Goal: Task Accomplishment & Management: Complete application form

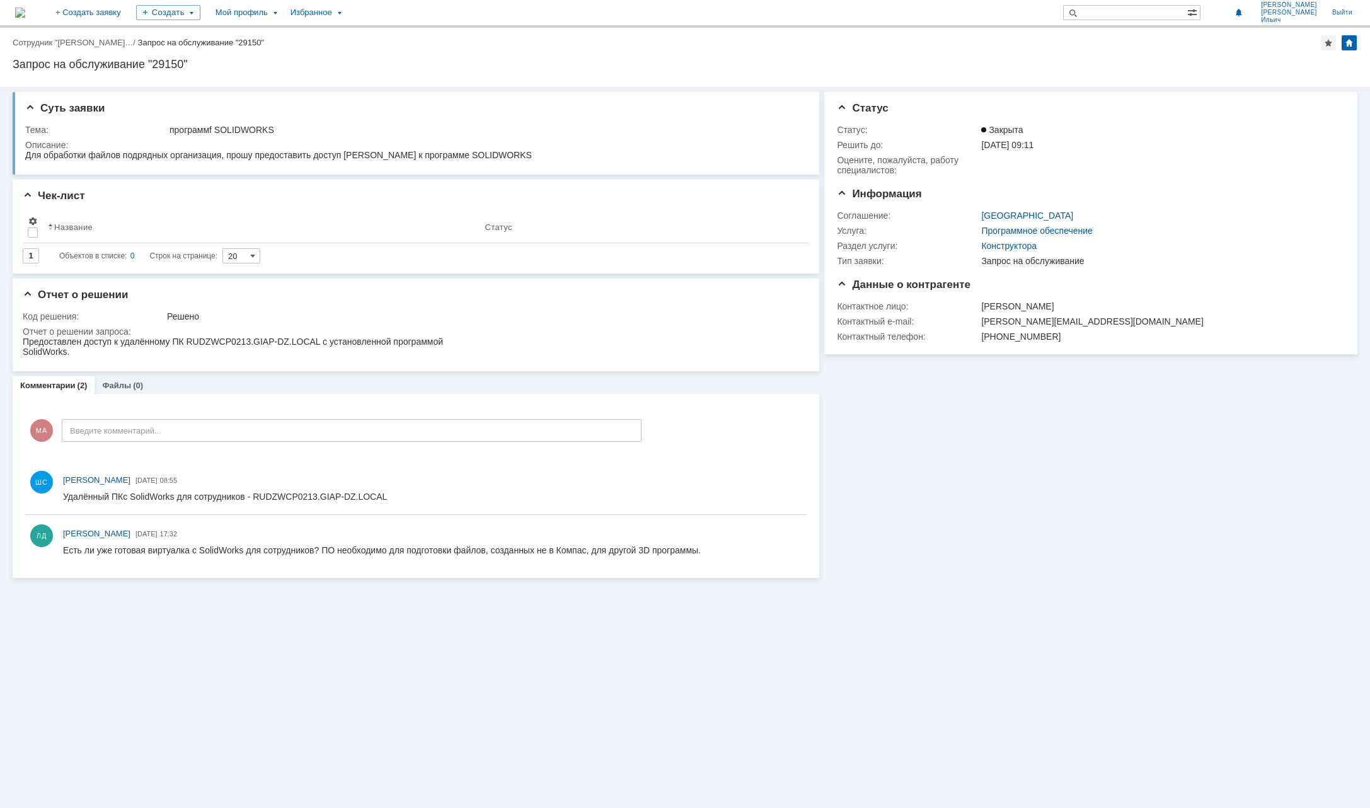
click at [25, 12] on img at bounding box center [20, 13] width 10 height 10
click at [283, 13] on div "Мой профиль" at bounding box center [245, 12] width 75 height 25
click at [294, 35] on link "Мой аккаунт" at bounding box center [258, 37] width 96 height 15
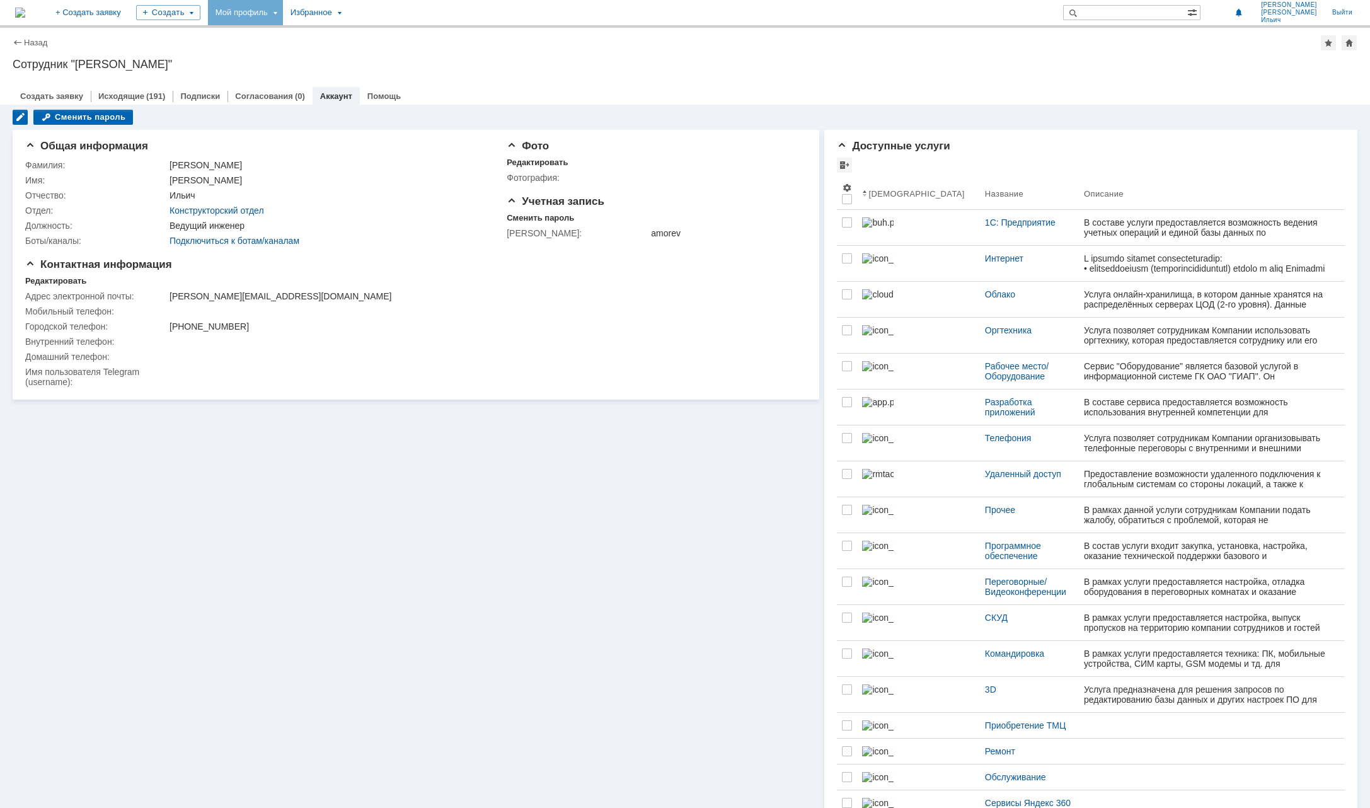
click at [283, 13] on div "Мой профиль" at bounding box center [245, 12] width 75 height 25
click at [296, 53] on div "Заявки" at bounding box center [258, 57] width 96 height 15
click at [283, 11] on div "Мой профиль" at bounding box center [245, 12] width 75 height 25
click at [407, 60] on link "Мои заявки" at bounding box center [359, 57] width 96 height 15
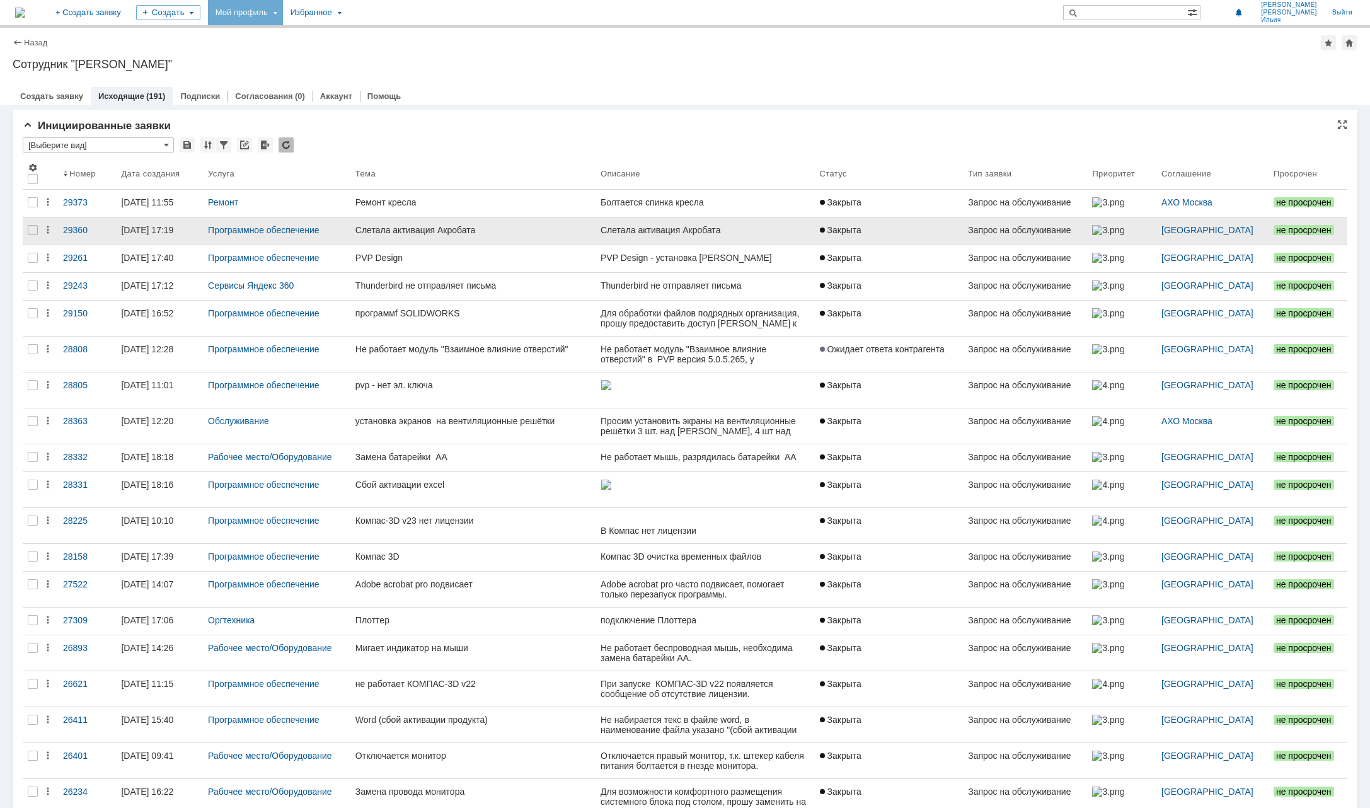
click at [459, 226] on div "Слетала активация Акробата" at bounding box center [472, 230] width 235 height 10
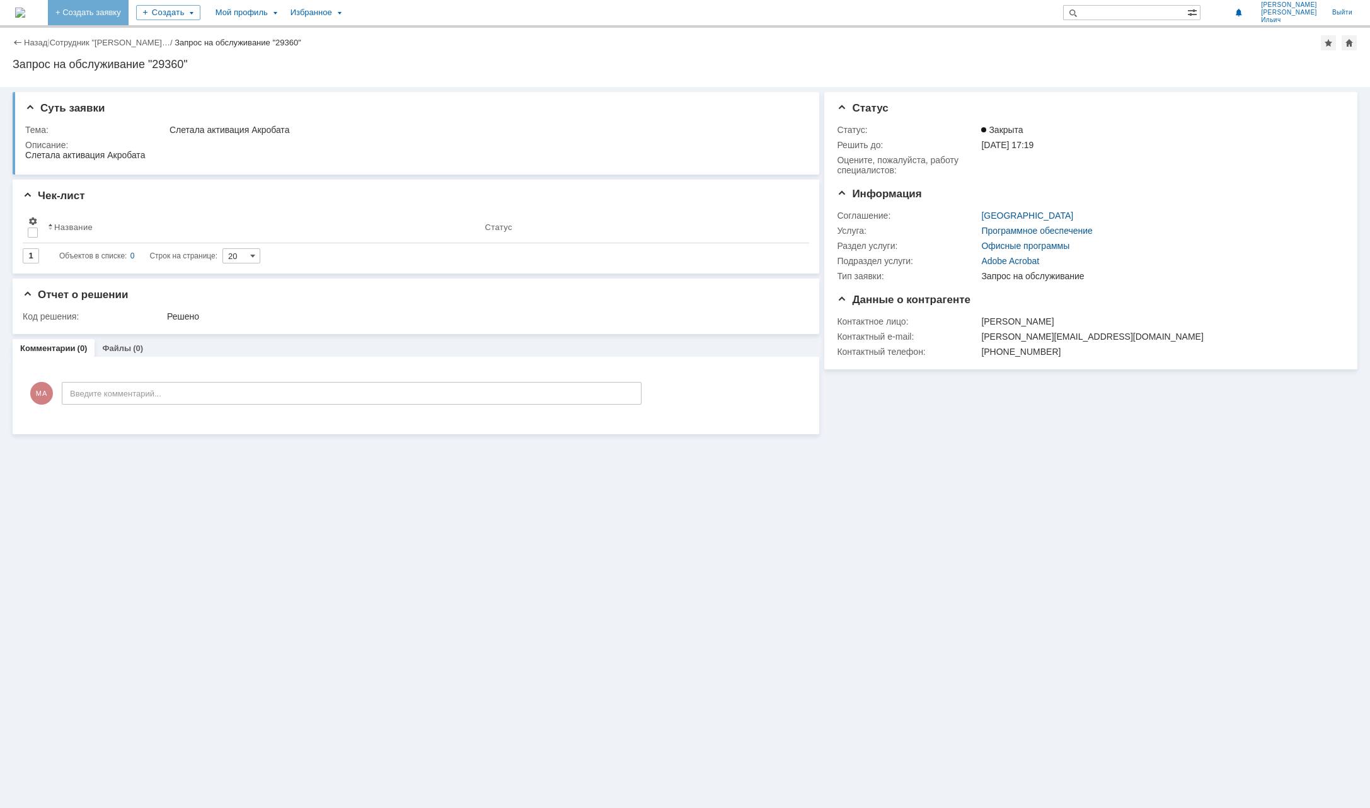
click at [129, 17] on link "+ Создать заявку" at bounding box center [88, 12] width 81 height 25
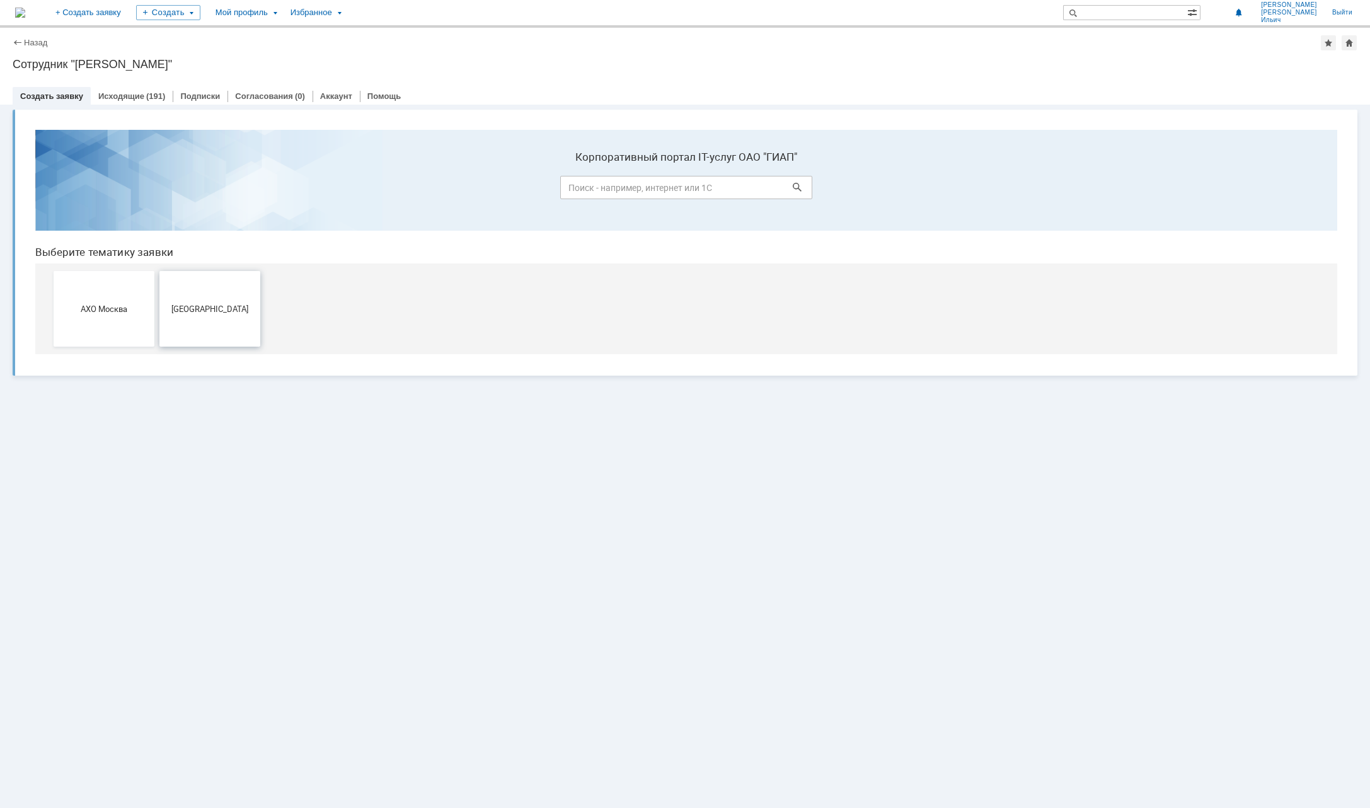
click at [203, 317] on button "[GEOGRAPHIC_DATA]" at bounding box center [209, 309] width 101 height 76
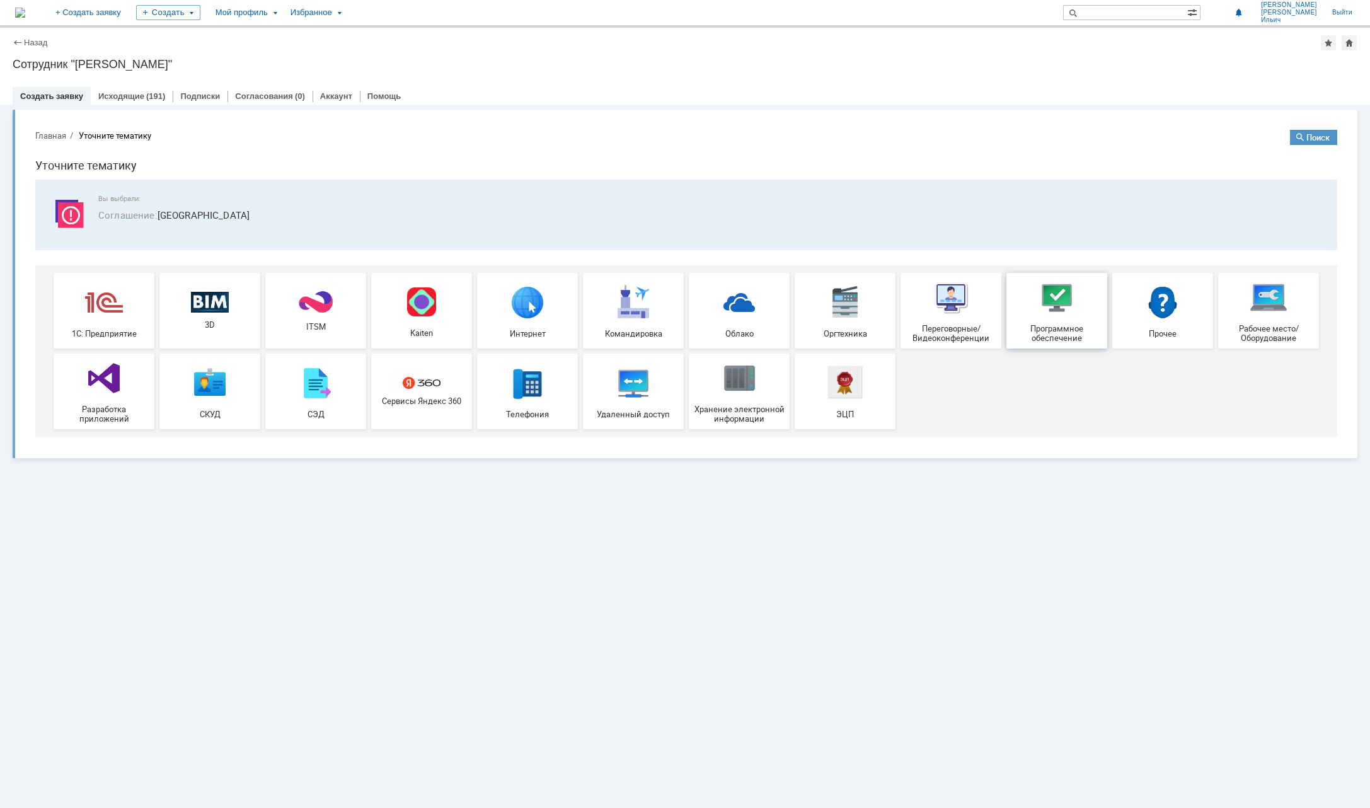
click at [1043, 304] on img at bounding box center [1057, 297] width 38 height 38
click at [283, 18] on div "Мой профиль" at bounding box center [245, 12] width 75 height 25
click at [306, 57] on div "Заявки" at bounding box center [258, 57] width 96 height 15
click at [283, 11] on div "Мой профиль" at bounding box center [245, 12] width 75 height 25
click at [283, 13] on div "Мой профиль" at bounding box center [245, 12] width 75 height 25
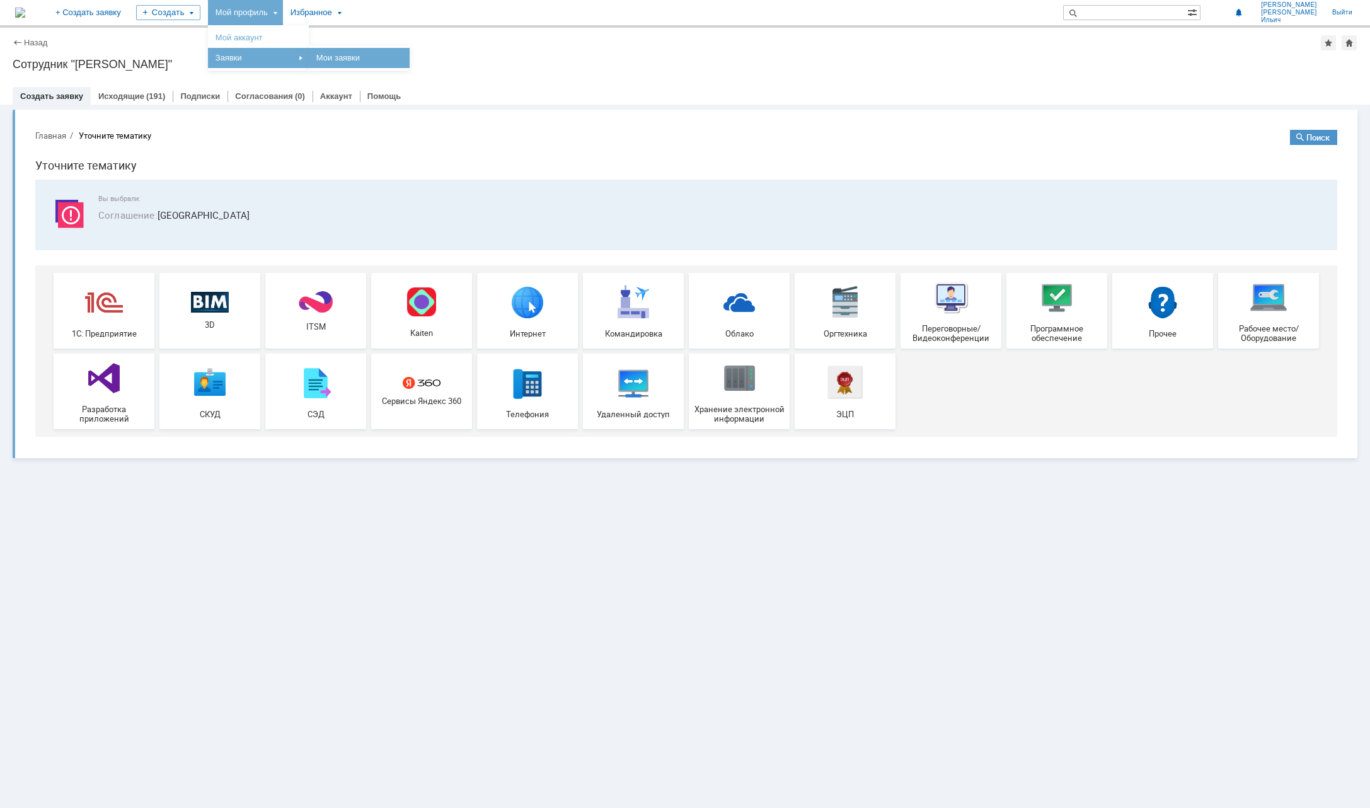
click at [369, 56] on link "Мои заявки" at bounding box center [359, 57] width 96 height 15
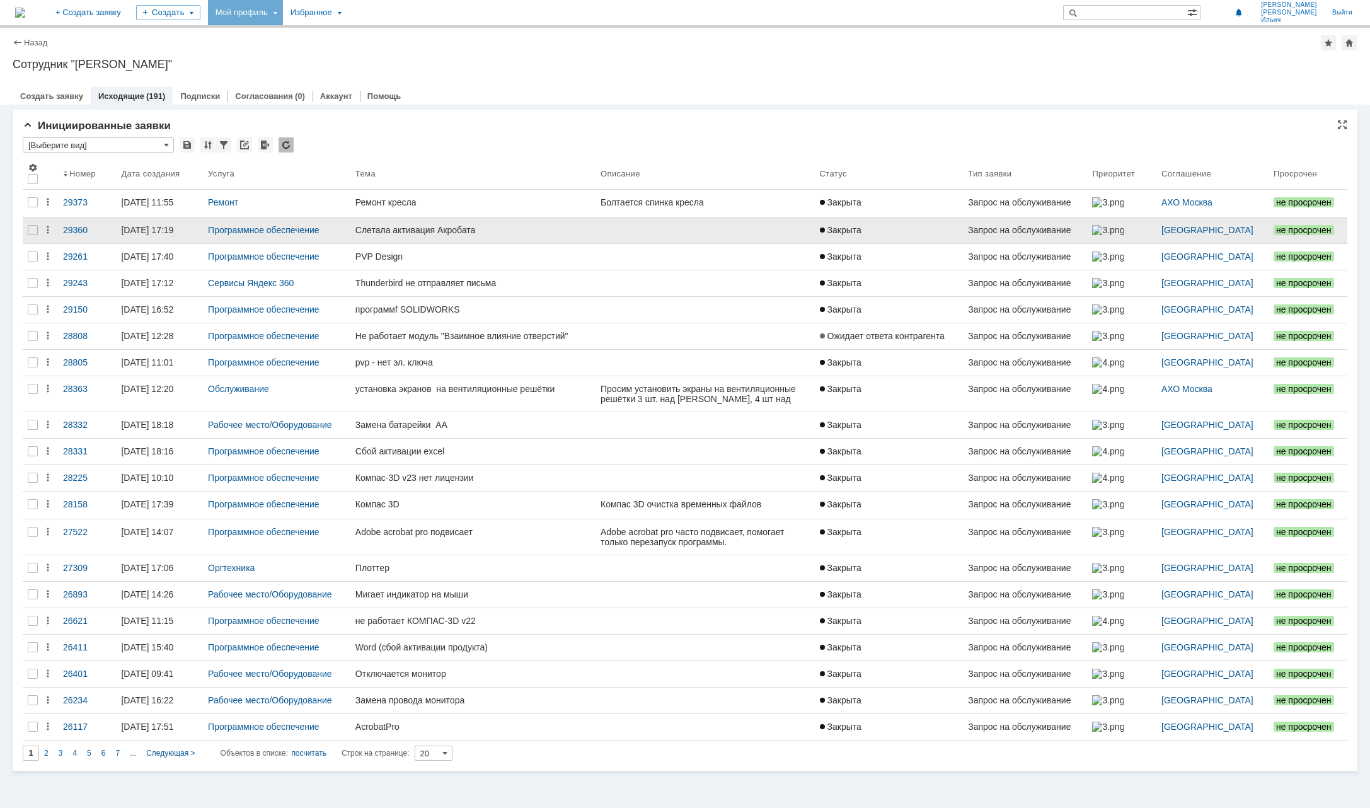
click at [514, 220] on link "Слетала активация Акробата" at bounding box center [472, 230] width 245 height 26
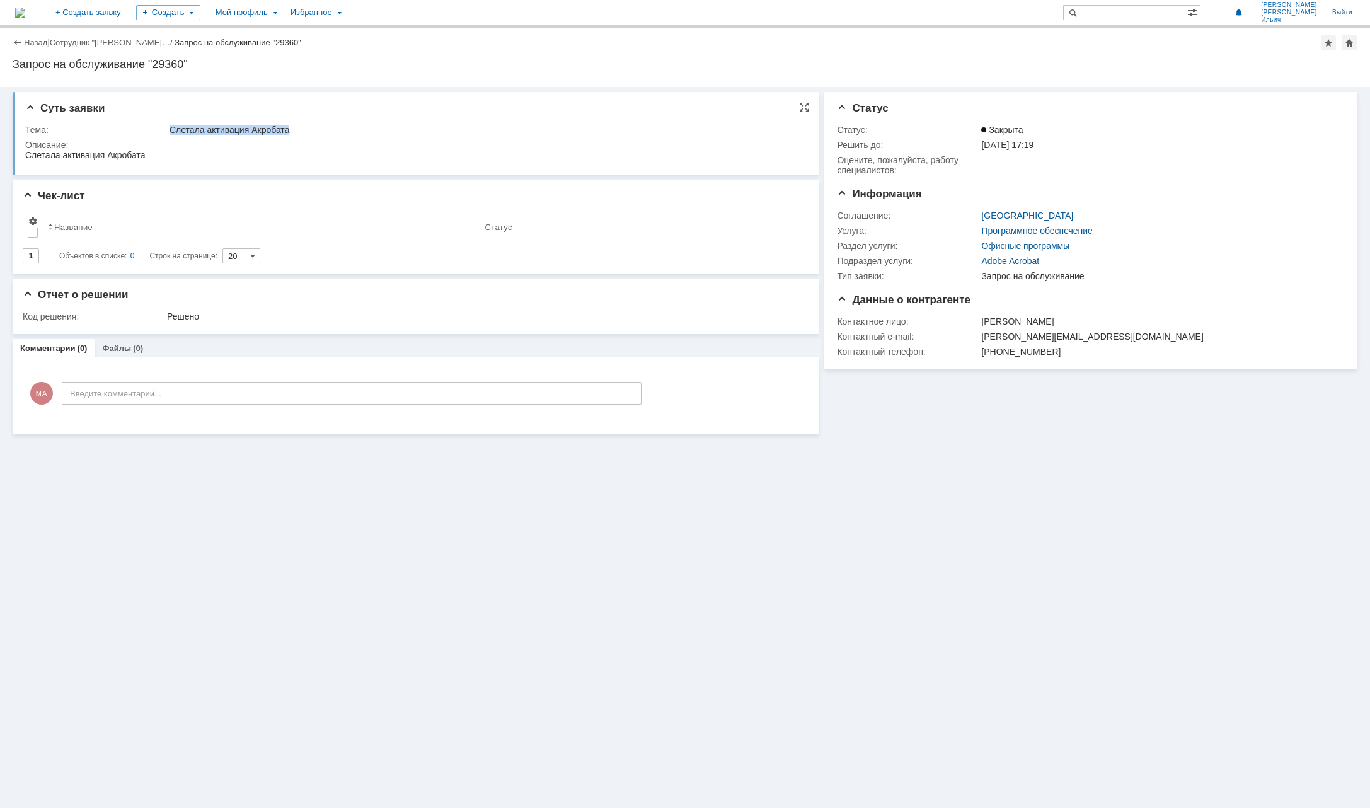
drag, startPoint x: 295, startPoint y: 132, endPoint x: 151, endPoint y: 131, distance: 143.6
click at [151, 131] on tr "Тема: Слетала активация Акробата" at bounding box center [413, 129] width 776 height 15
copy tr "Слетала активация Акробата"
click at [1339, 17] on link "Выйти" at bounding box center [1341, 12] width 35 height 25
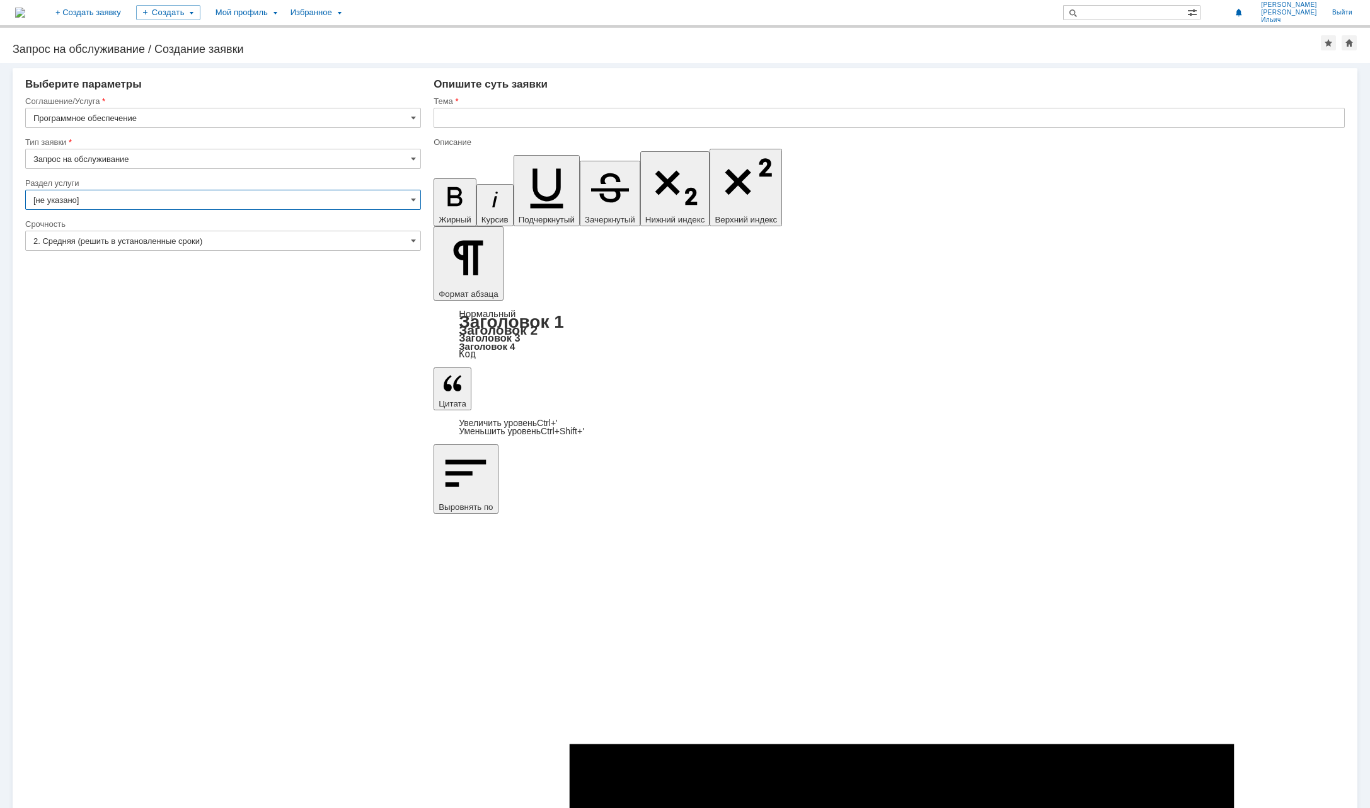
click at [409, 199] on input "[не указано]" at bounding box center [223, 200] width 396 height 20
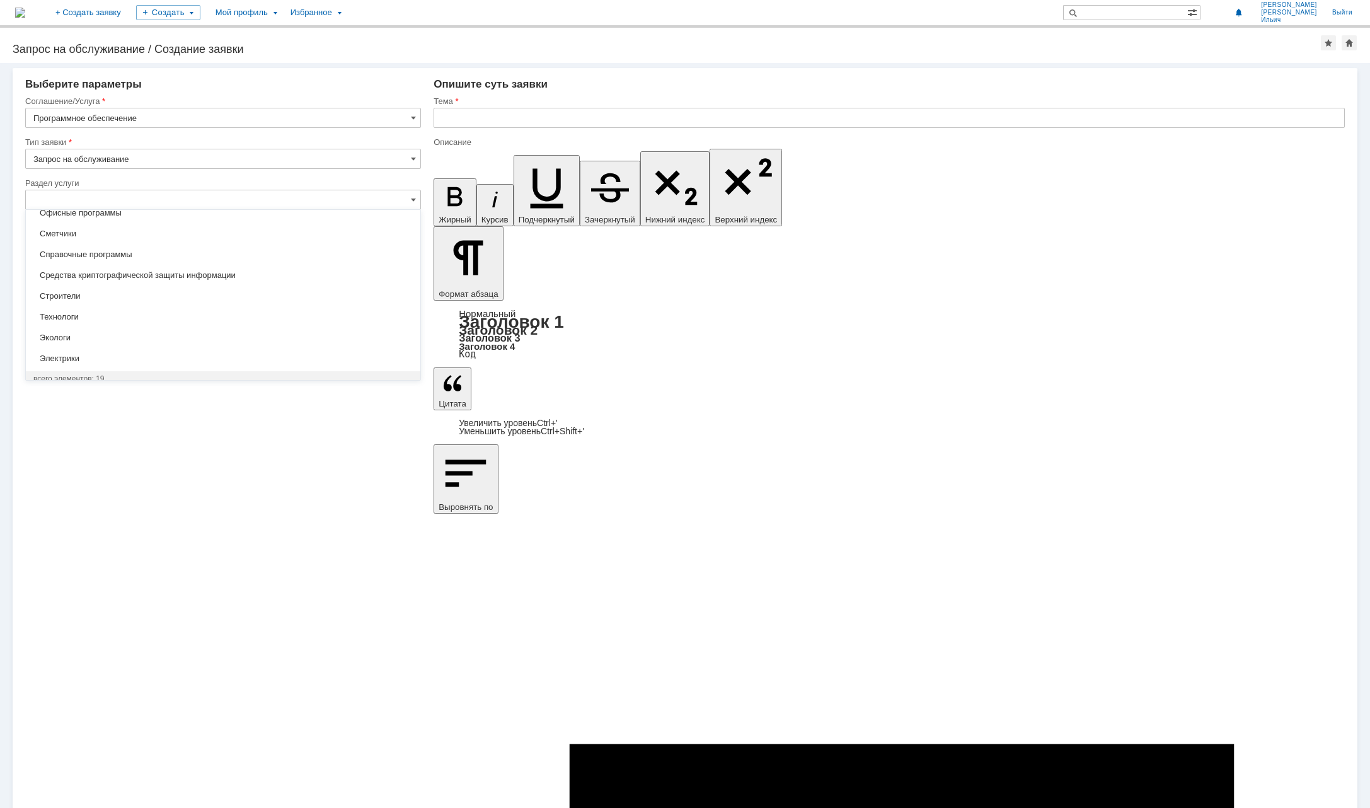
scroll to position [261, 0]
click at [587, 43] on div "Запрос на обслуживание / Создание заявки" at bounding box center [667, 49] width 1308 height 13
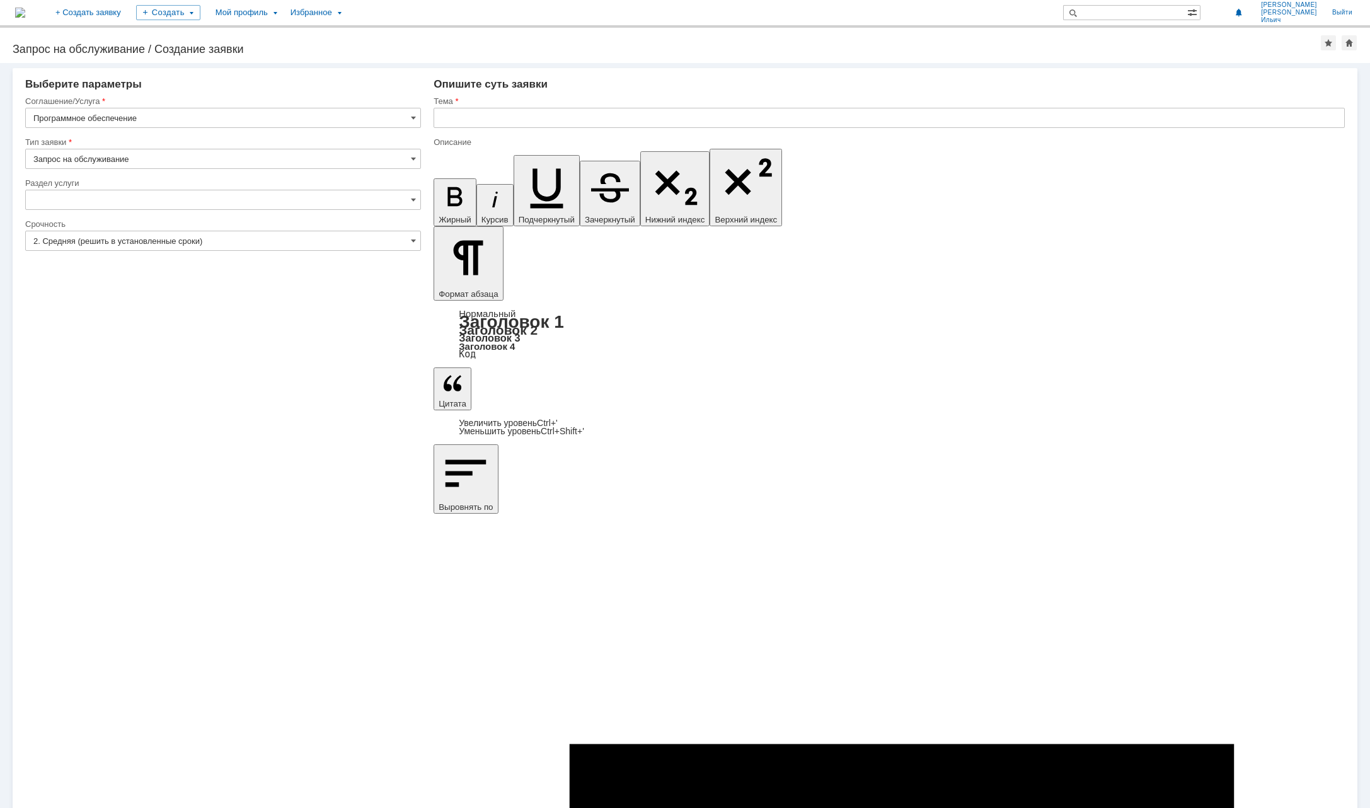
type input "[не указано]"
click at [417, 201] on input "[не указано]" at bounding box center [223, 200] width 396 height 20
click at [535, 121] on input "text" at bounding box center [888, 118] width 911 height 20
paste input "Слетала активация Акробата"
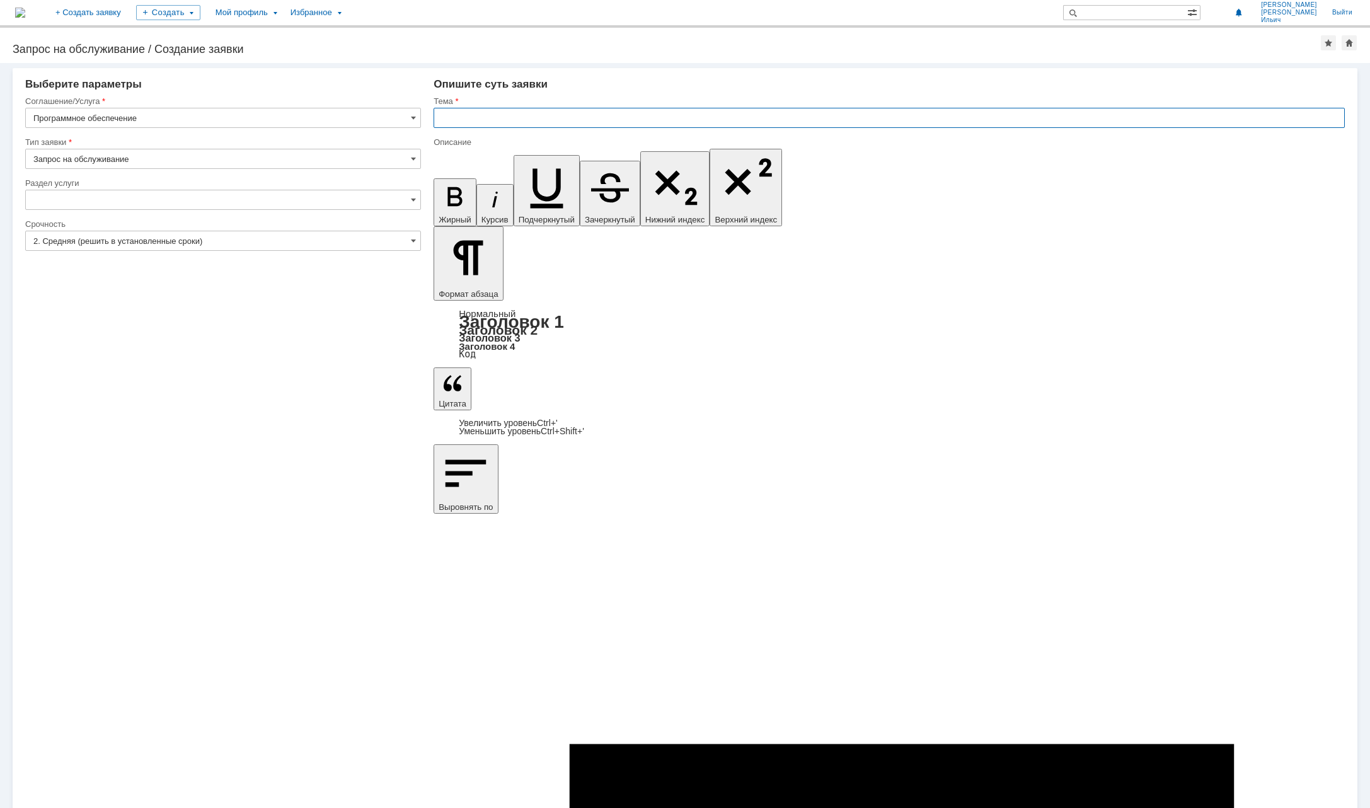
type input "Слетала активация Акробата"
type input "[не указано]"
drag, startPoint x: 595, startPoint y: 4966, endPoint x: 418, endPoint y: 4945, distance: 177.6
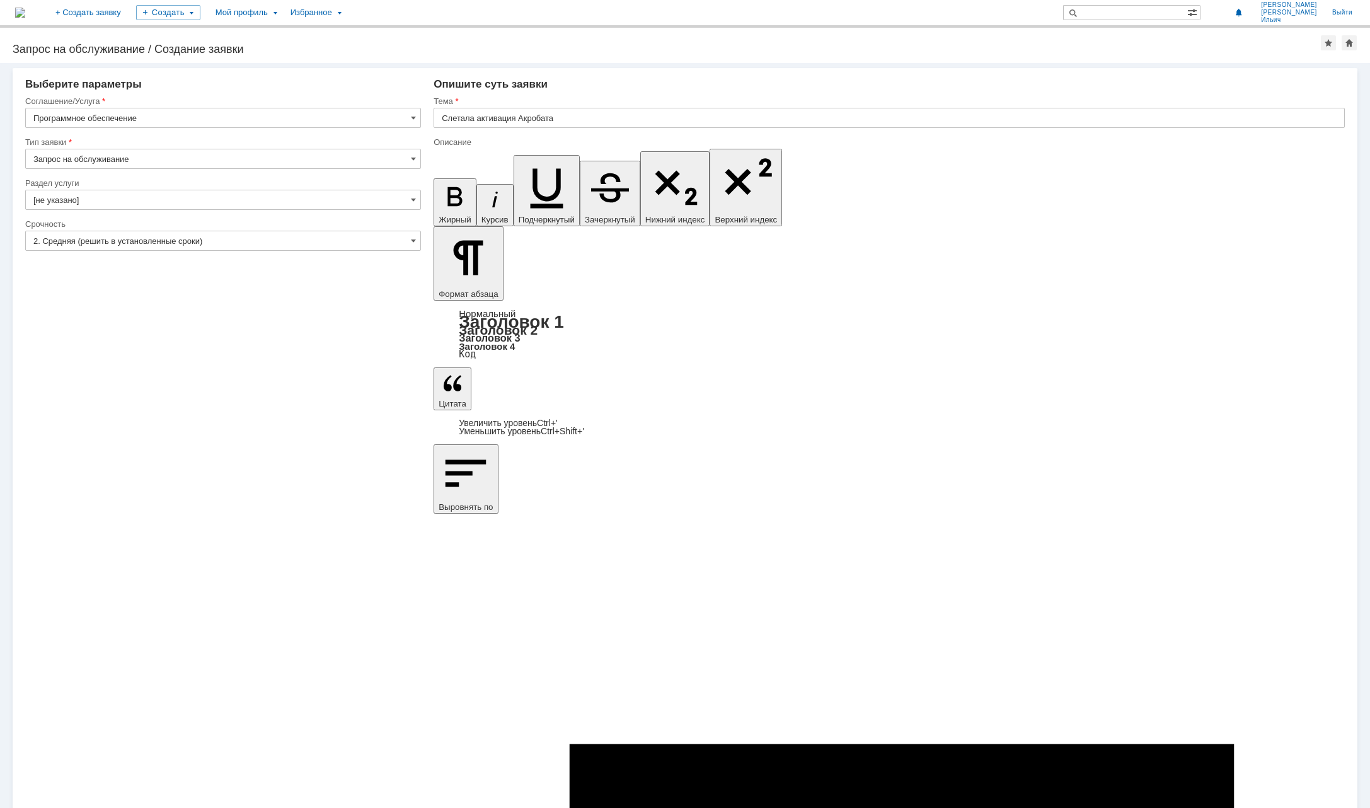
click at [445, 114] on input "Слетала активация Акробата" at bounding box center [888, 118] width 911 height 20
type input "Слетала активация Акробата"
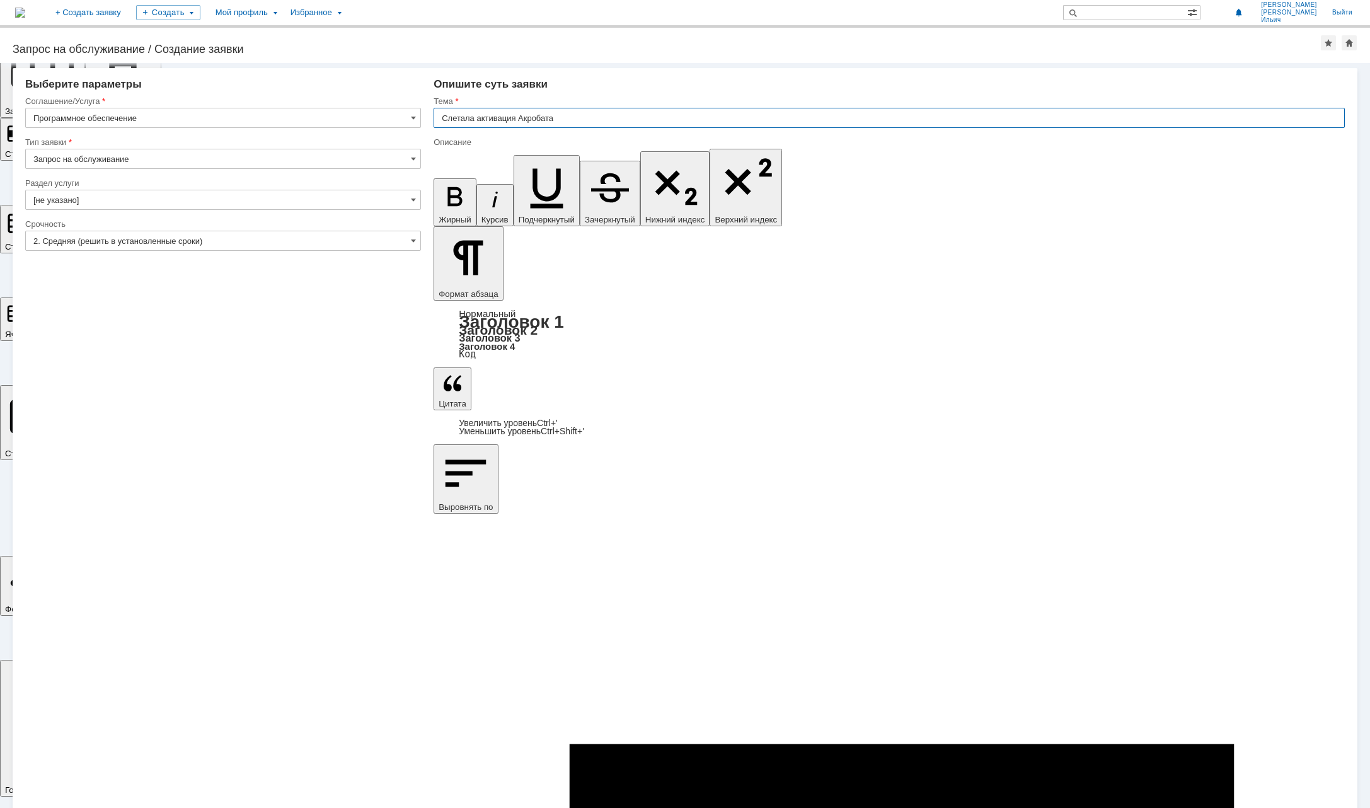
drag, startPoint x: 618, startPoint y: 404, endPoint x: 617, endPoint y: 394, distance: 9.5
click at [619, 404] on div "Внимание! Выберите параметры Соглашение/Услуга Программное обеспечение Тип заяв…" at bounding box center [685, 435] width 1370 height 745
click at [39, 459] on div "Внимание! Выберите параметры Соглашение/Услуга Программное обеспечение Тип заяв…" at bounding box center [685, 435] width 1370 height 745
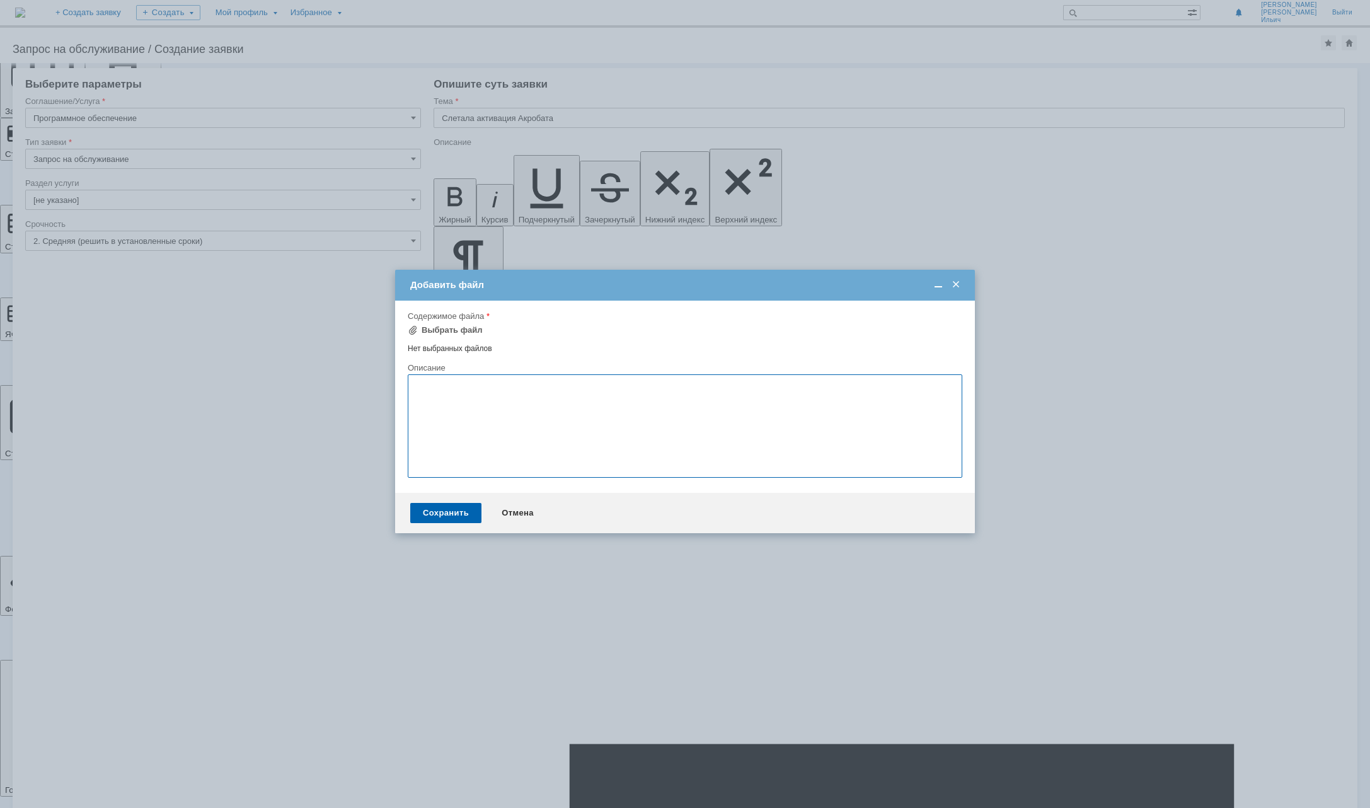
click at [500, 399] on textarea at bounding box center [685, 425] width 554 height 103
click at [951, 286] on span at bounding box center [955, 284] width 13 height 11
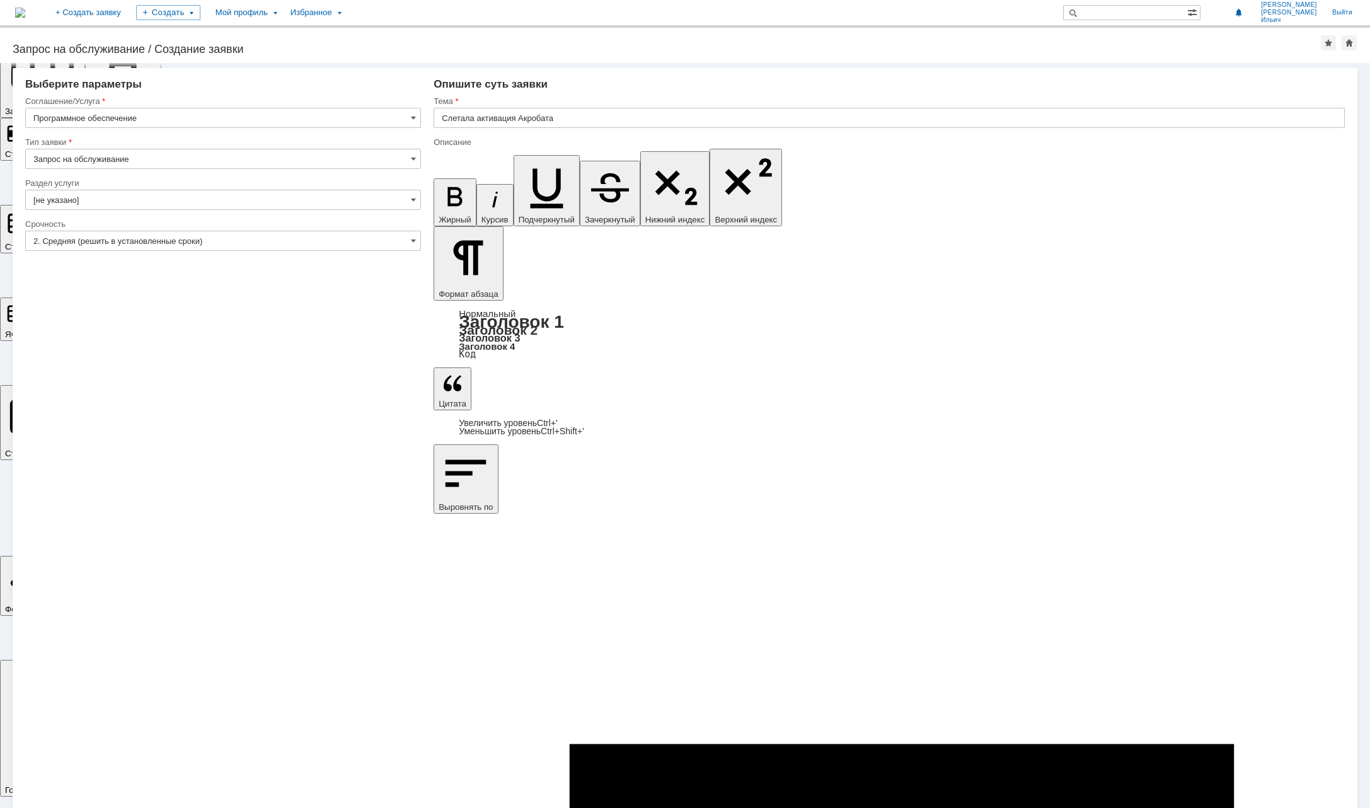
drag, startPoint x: 808, startPoint y: 5002, endPoint x: 801, endPoint y: 5003, distance: 6.4
click at [413, 201] on span at bounding box center [413, 200] width 5 height 10
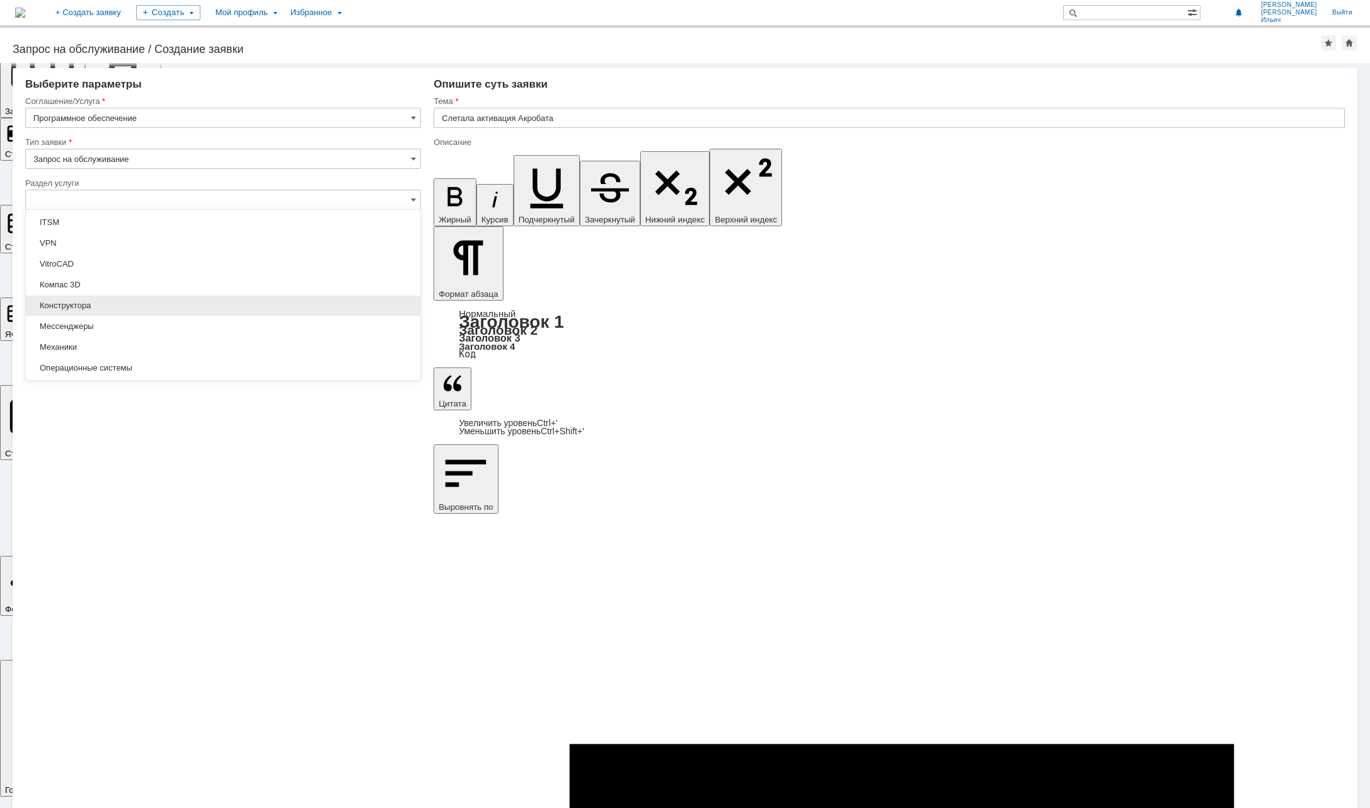
click at [285, 300] on span "Конструктора" at bounding box center [222, 305] width 379 height 10
type input "Конструктора"
click at [411, 236] on span at bounding box center [413, 241] width 5 height 10
click at [418, 200] on input "Конструктора" at bounding box center [223, 200] width 396 height 20
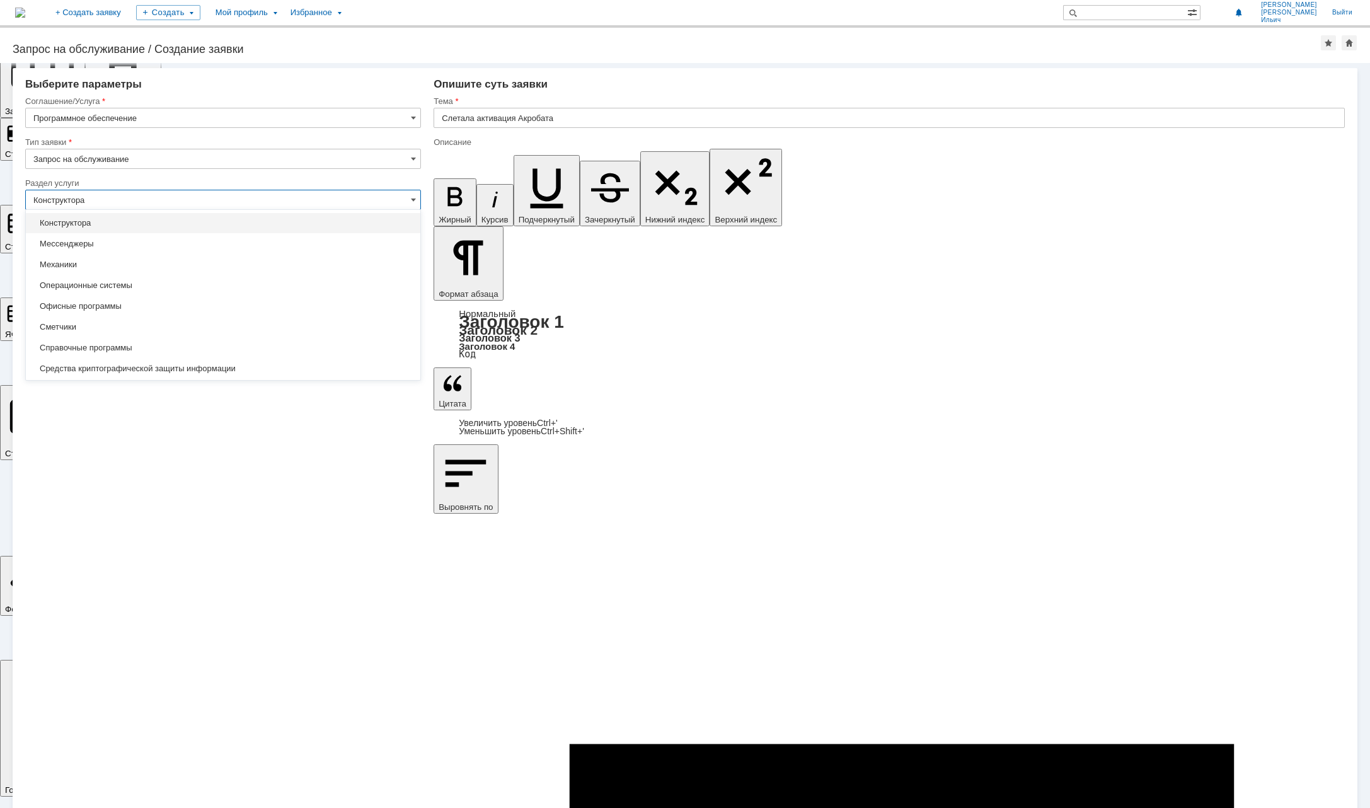
type input "[не указано]"
click at [344, 226] on span "[не указано]" at bounding box center [222, 223] width 379 height 10
type input "[не указано]"
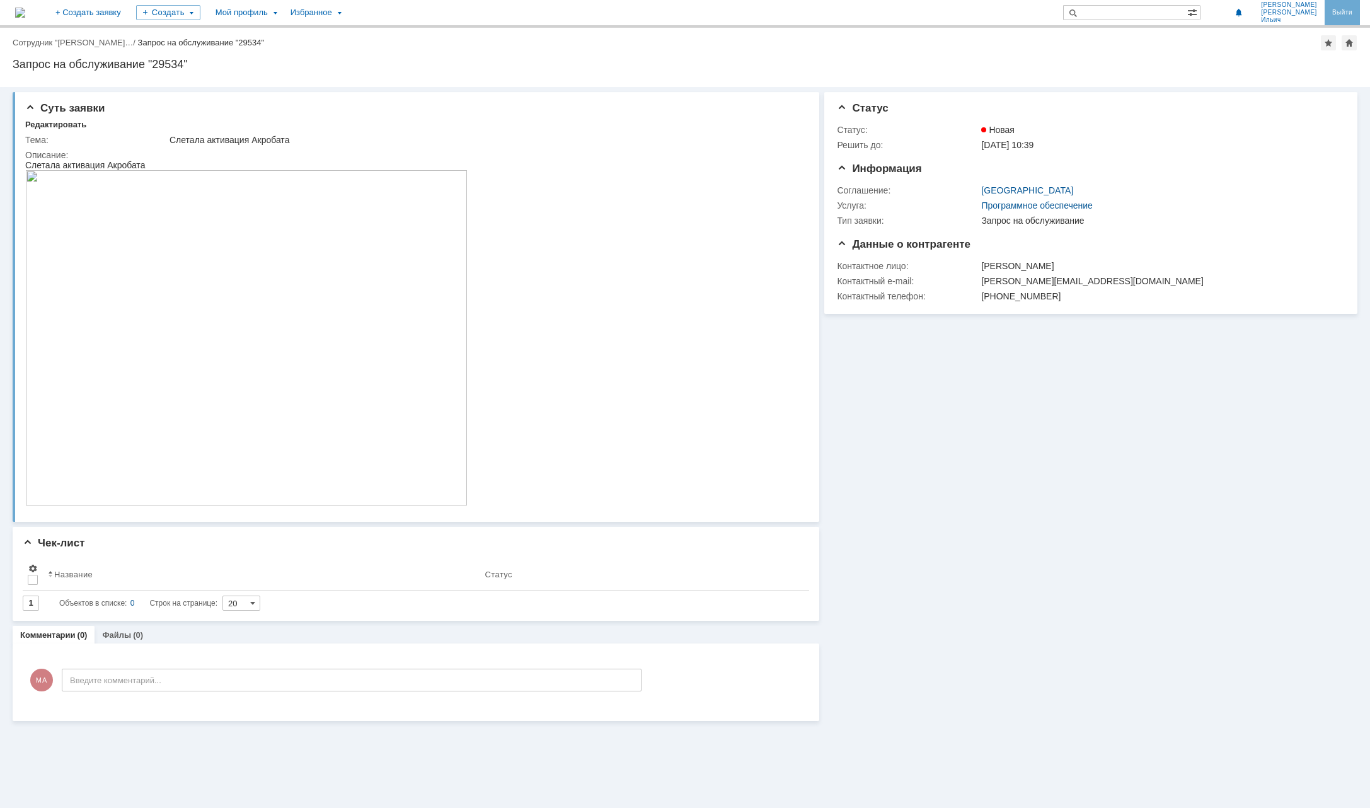
click at [1341, 17] on link "Выйти" at bounding box center [1341, 12] width 35 height 25
